Goal: Book appointment/travel/reservation

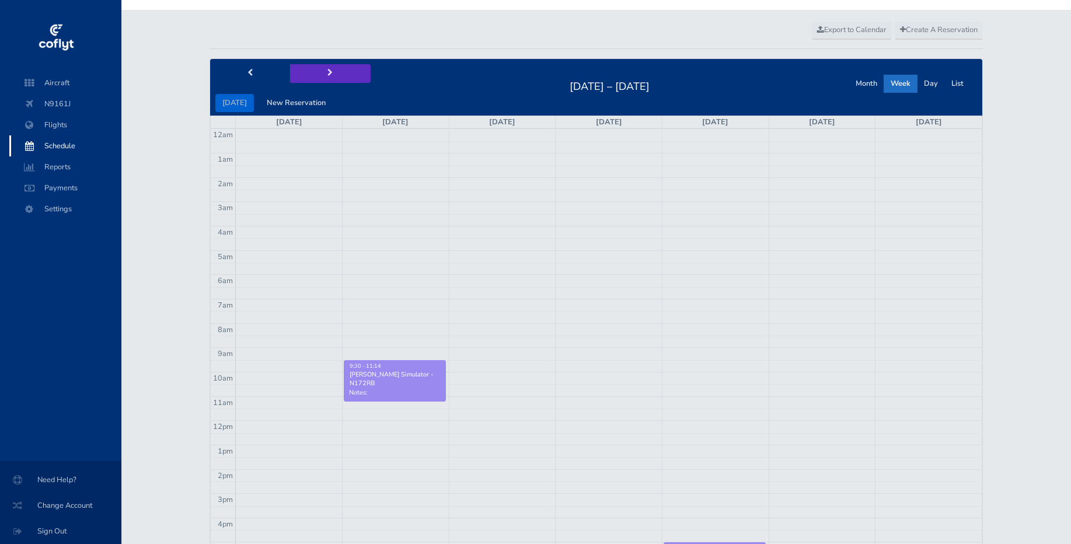
click at [321, 66] on button "next" at bounding box center [330, 73] width 81 height 18
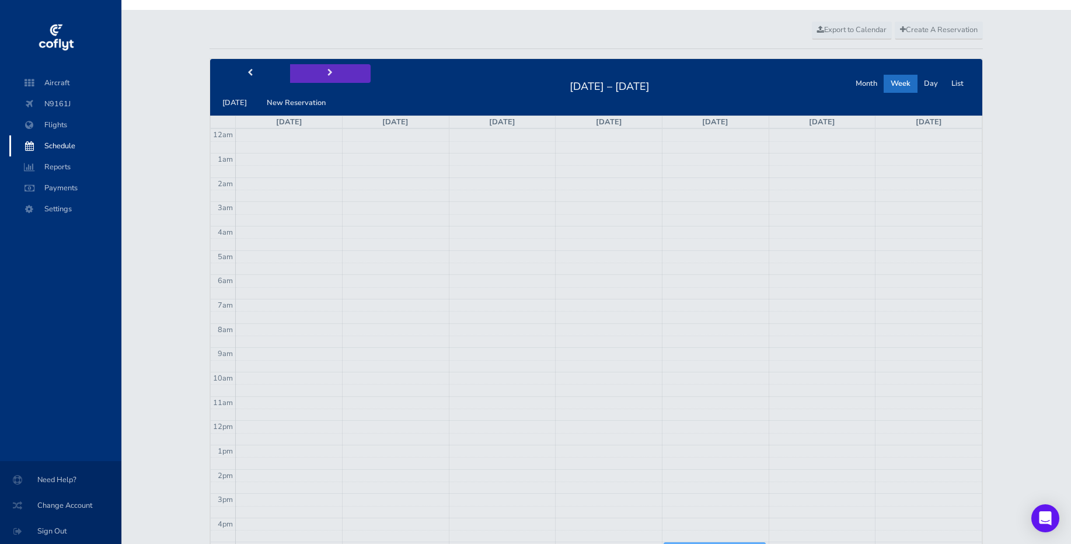
click at [321, 66] on button "next" at bounding box center [330, 73] width 81 height 18
click at [266, 69] on button "prev" at bounding box center [250, 73] width 81 height 18
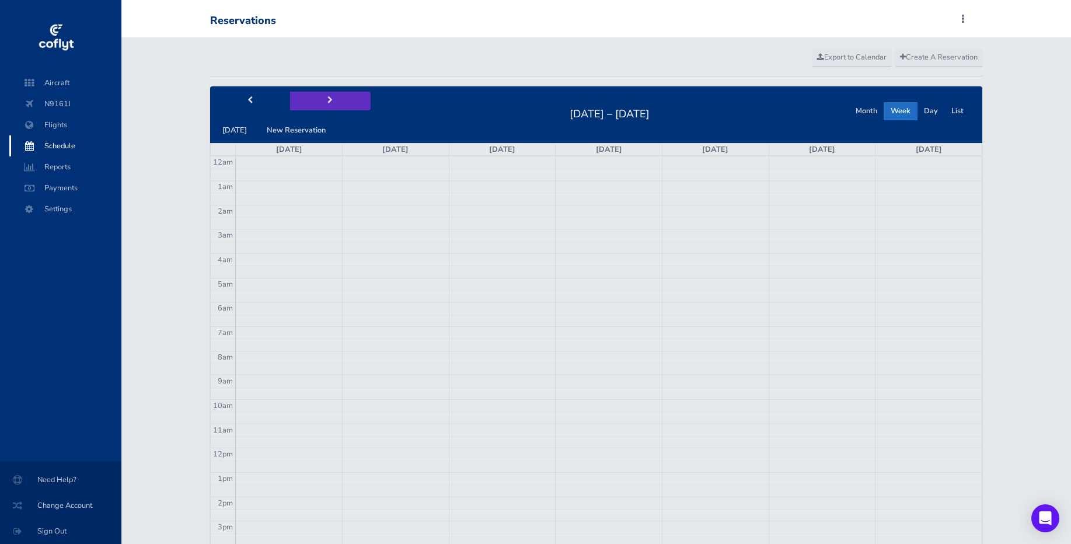
click at [300, 98] on button "next" at bounding box center [330, 101] width 81 height 18
click at [311, 95] on button "next" at bounding box center [330, 101] width 81 height 18
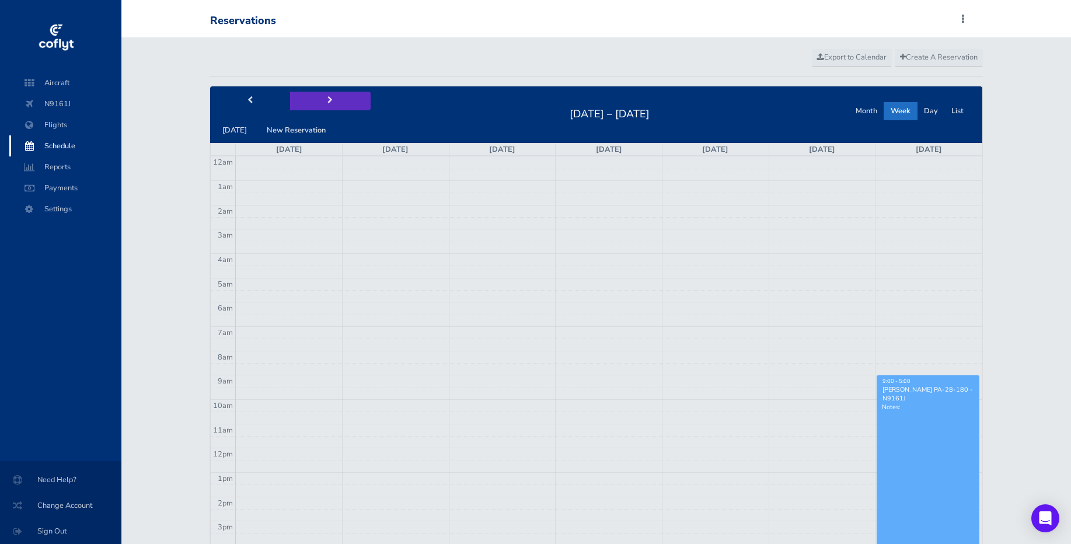
click at [307, 93] on button "next" at bounding box center [330, 101] width 81 height 18
